Goal: Task Accomplishment & Management: Complete application form

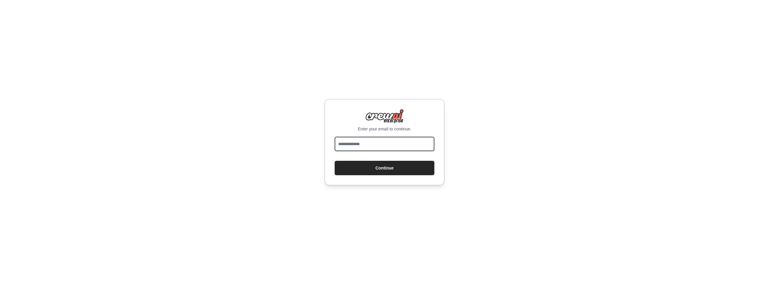
click at [380, 147] on input "email" at bounding box center [385, 144] width 100 height 14
type input "**********"
click at [335, 161] on button "Continue" at bounding box center [385, 168] width 100 height 14
click at [379, 173] on button "Continue" at bounding box center [385, 168] width 100 height 14
